Goal: Use online tool/utility: Utilize a website feature to perform a specific function

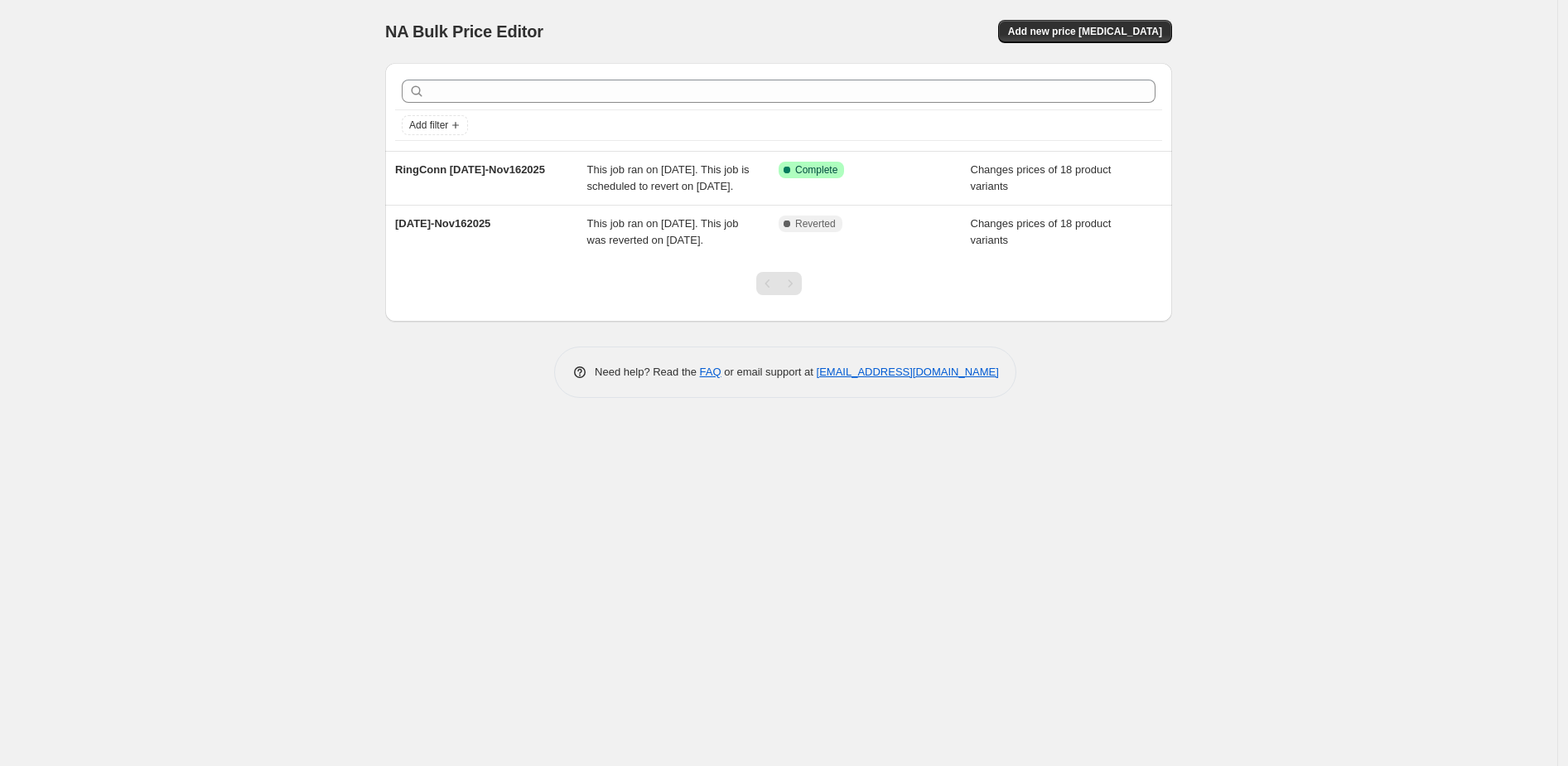
click at [180, 286] on div "NA Bulk Price Editor. This page is ready NA Bulk Price Editor Add new price [ME…" at bounding box center [778, 383] width 1557 height 766
